Goal: Navigation & Orientation: Find specific page/section

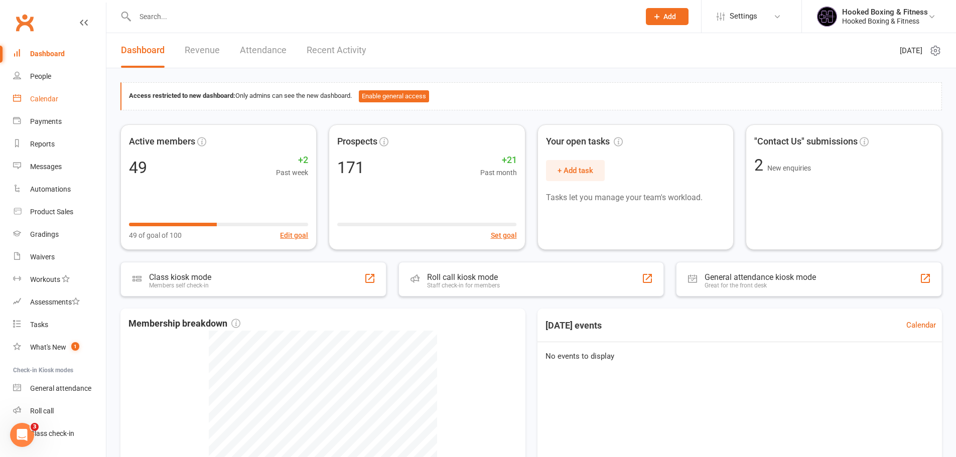
click at [47, 94] on link "Calendar" at bounding box center [59, 99] width 93 height 23
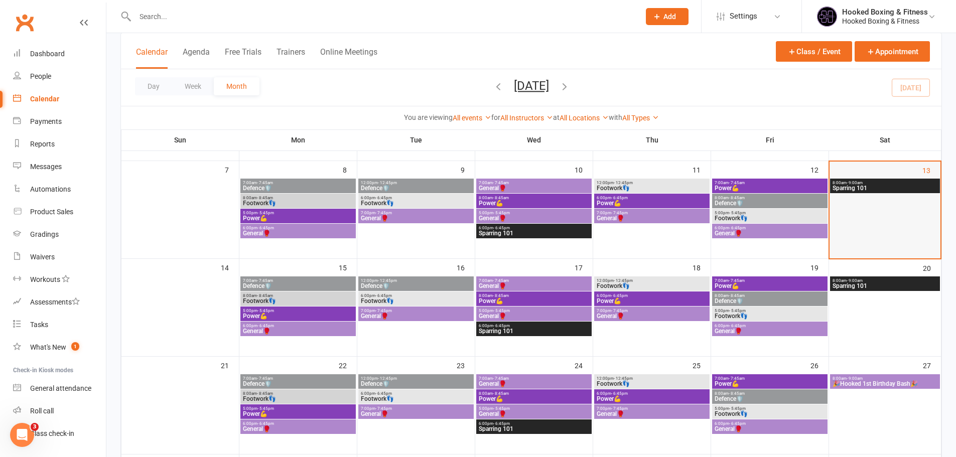
scroll to position [151, 0]
click at [907, 184] on span "8:00am - 9:00am" at bounding box center [885, 182] width 106 height 5
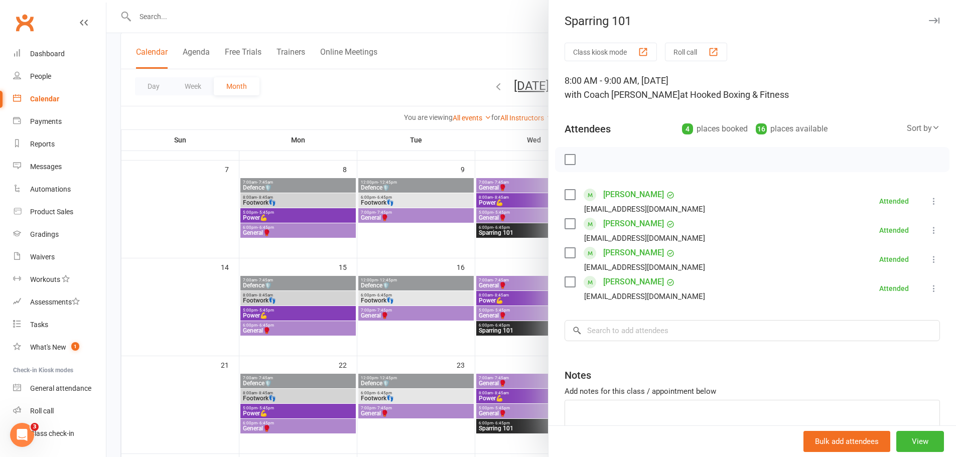
click at [452, 248] on div at bounding box center [530, 228] width 849 height 457
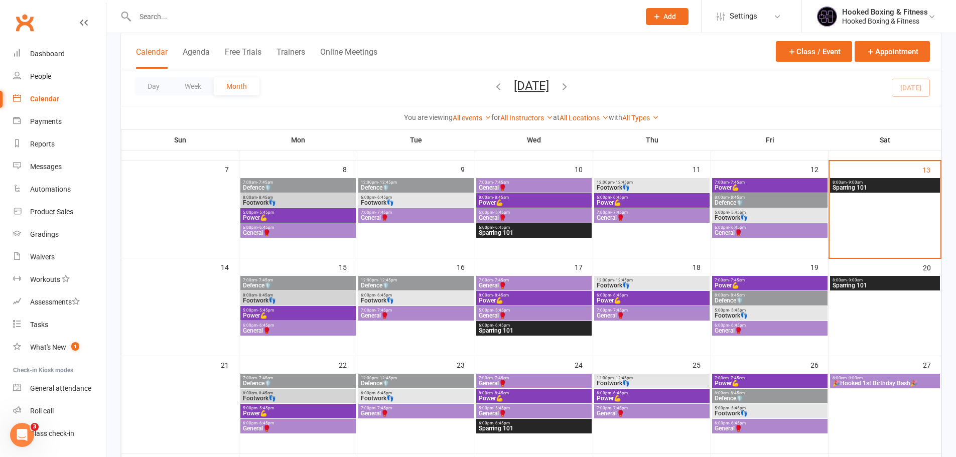
click at [881, 283] on span "Sparring 101" at bounding box center [885, 285] width 106 height 6
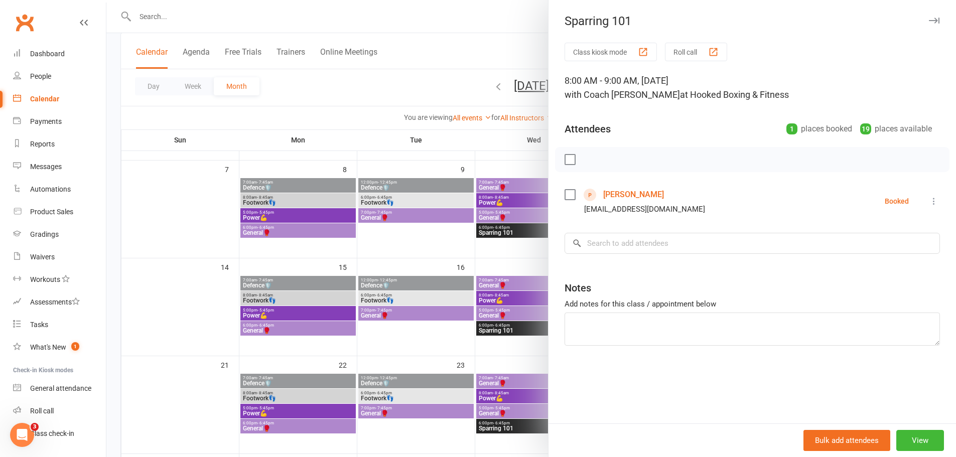
click at [463, 278] on div at bounding box center [530, 228] width 849 height 457
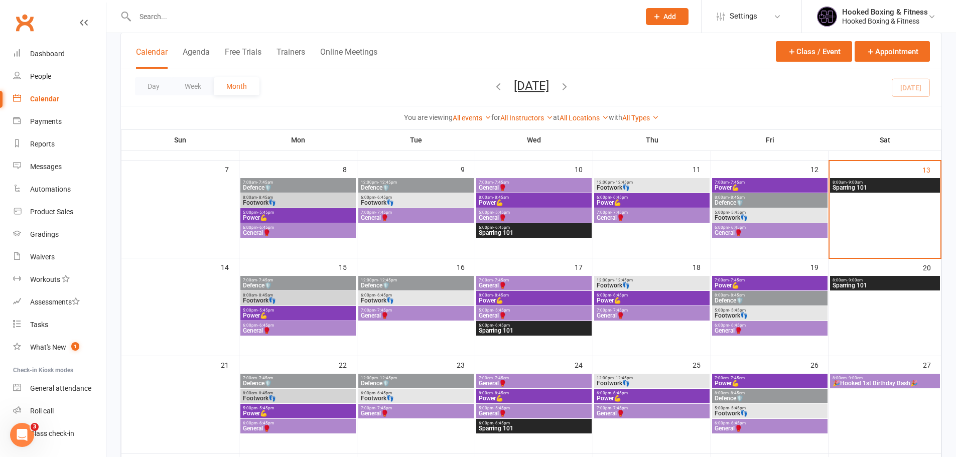
click at [792, 288] on span "Power💪" at bounding box center [769, 285] width 111 height 6
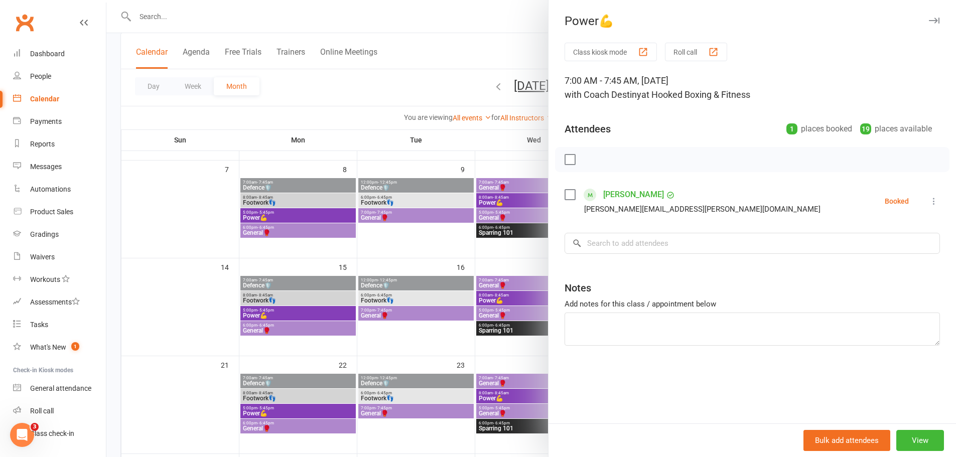
click at [373, 291] on div at bounding box center [530, 228] width 849 height 457
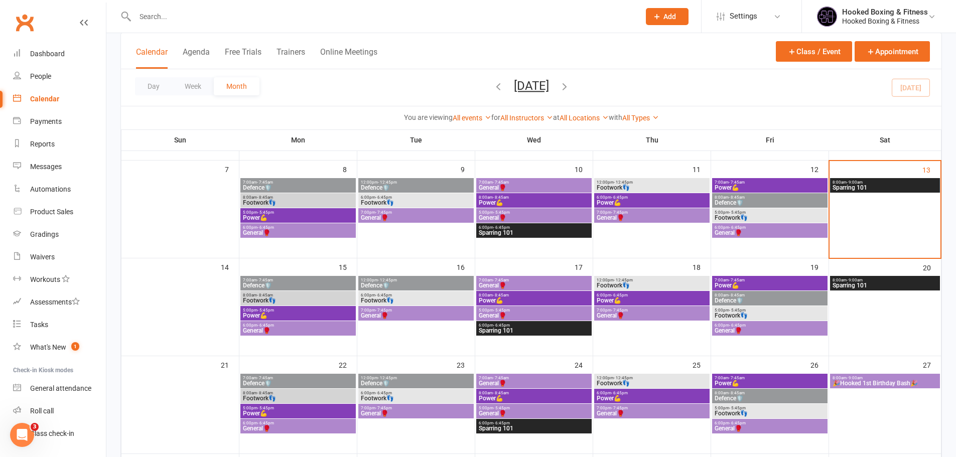
click at [742, 295] on span "- 8:45am" at bounding box center [737, 295] width 16 height 5
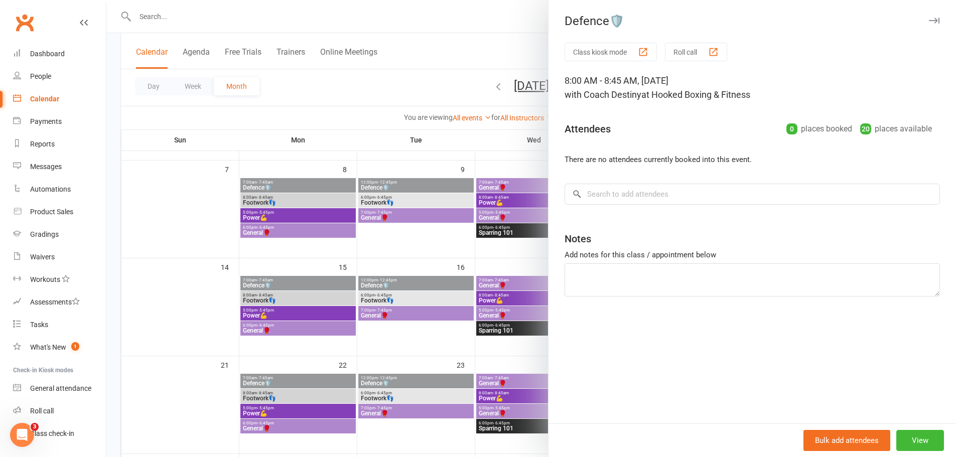
click at [438, 223] on div at bounding box center [530, 228] width 849 height 457
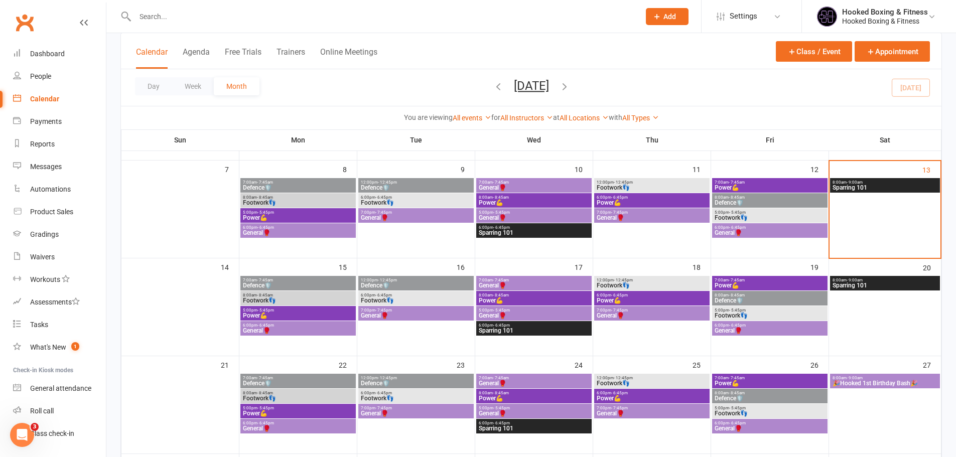
click at [285, 285] on span "Defence🛡️" at bounding box center [297, 285] width 111 height 6
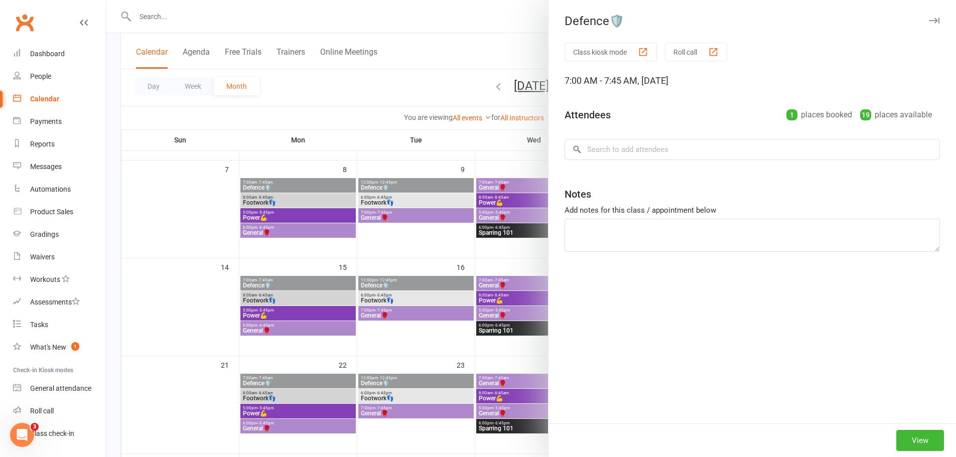
click at [278, 323] on div at bounding box center [530, 228] width 849 height 457
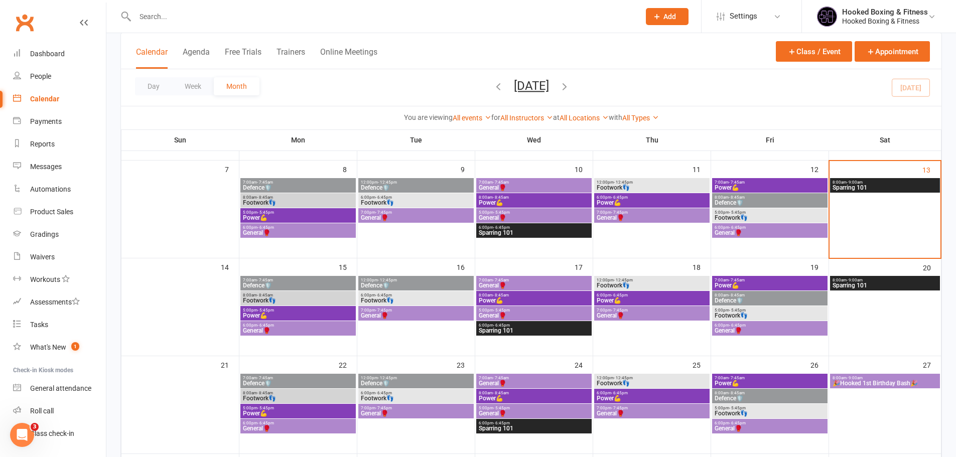
click at [289, 283] on span "Defence🛡️" at bounding box center [297, 285] width 111 height 6
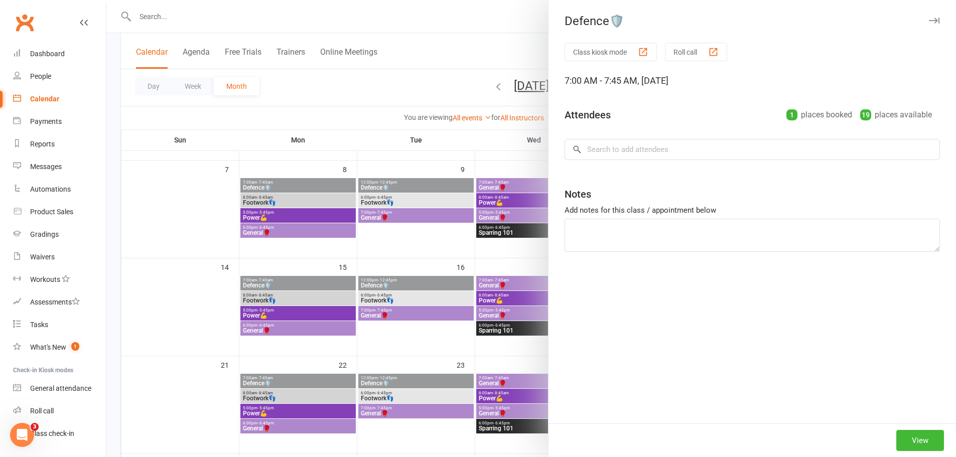
click at [289, 307] on div at bounding box center [530, 228] width 849 height 457
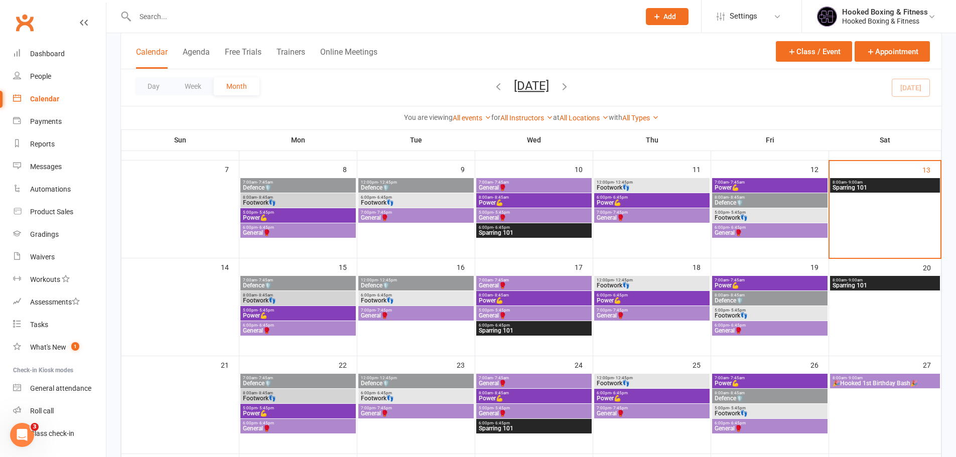
click at [293, 297] on span "8:00am - 8:45am" at bounding box center [297, 295] width 111 height 5
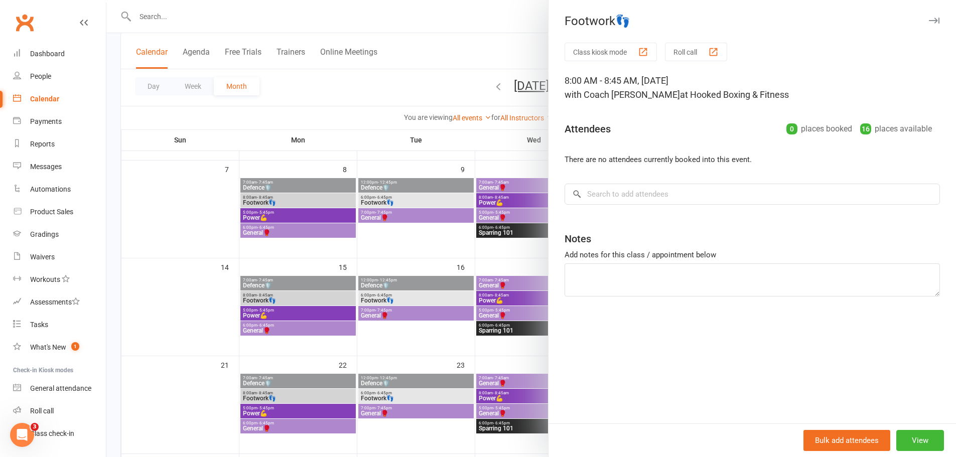
click at [242, 299] on div at bounding box center [530, 228] width 849 height 457
